Goal: Task Accomplishment & Management: Complete application form

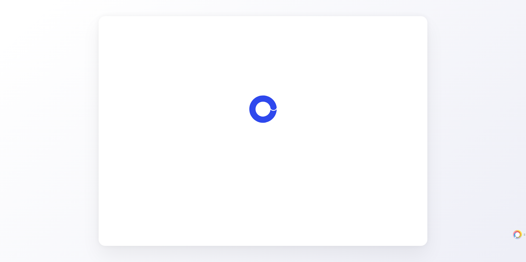
click at [272, 163] on span "Let's start" at bounding box center [262, 162] width 19 height 7
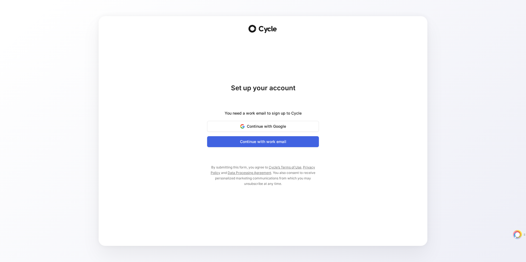
click at [283, 143] on span "Continue with work email" at bounding box center [263, 142] width 98 height 7
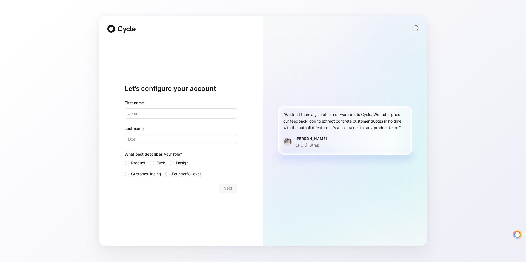
click at [248, 145] on div "Let’s configure your account First name Last name What best describes your role…" at bounding box center [181, 131] width 164 height 230
click at [122, 29] on icon at bounding box center [126, 29] width 19 height 7
click at [115, 30] on icon at bounding box center [111, 29] width 8 height 8
type input "[PERSON_NAME]"
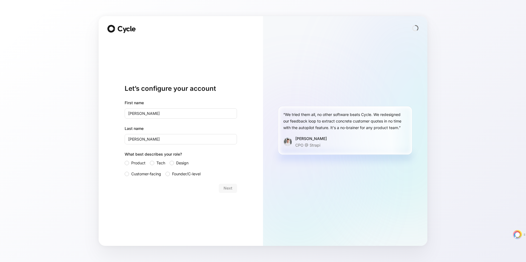
click at [184, 205] on div "Let’s configure your account First name [PERSON_NAME] Last name [PERSON_NAME] W…" at bounding box center [181, 139] width 112 height 198
click at [158, 164] on span "Tech" at bounding box center [160, 163] width 9 height 7
click at [150, 160] on input "Tech" at bounding box center [150, 160] width 0 height 0
click at [152, 175] on span "Customer-facing" at bounding box center [146, 174] width 30 height 7
click at [125, 171] on input "Customer-facing" at bounding box center [125, 171] width 0 height 0
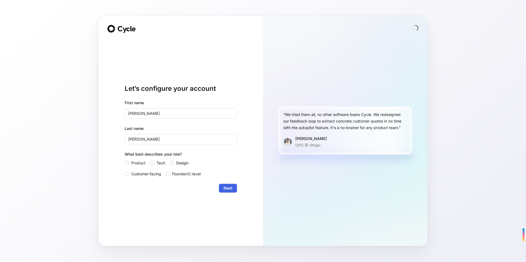
click at [228, 188] on span "Next" at bounding box center [227, 188] width 9 height 7
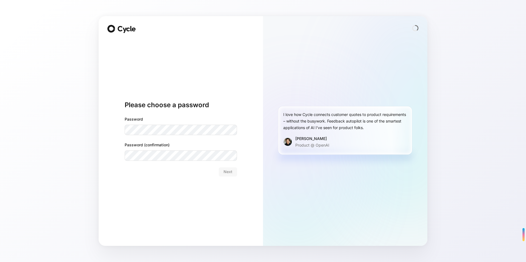
click at [416, 29] on circle at bounding box center [414, 27] width 5 height 5
click at [122, 31] on icon at bounding box center [126, 29] width 19 height 7
click at [124, 30] on icon at bounding box center [125, 30] width 4 height 5
